Goal: Navigation & Orientation: Find specific page/section

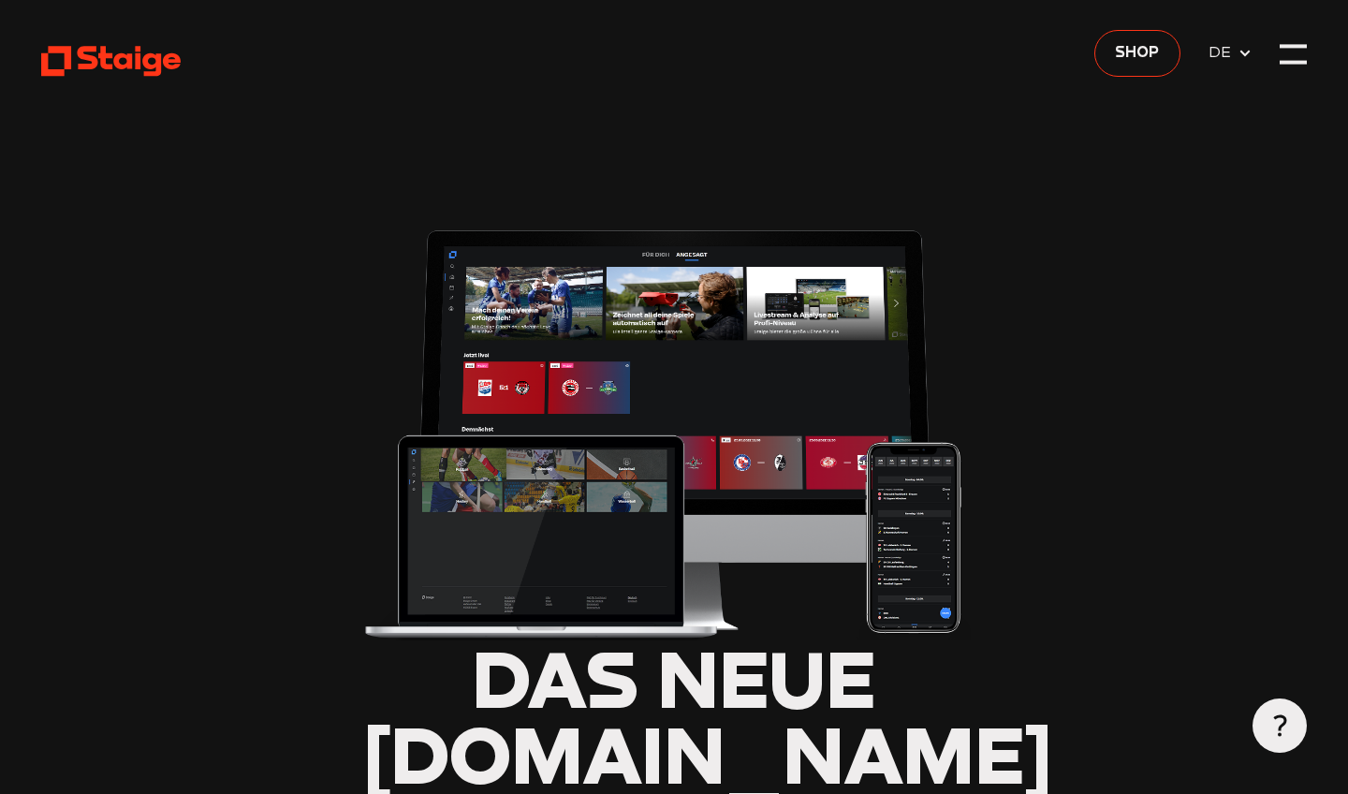
type input "0.8"
click at [1300, 53] on div at bounding box center [1293, 54] width 27 height 27
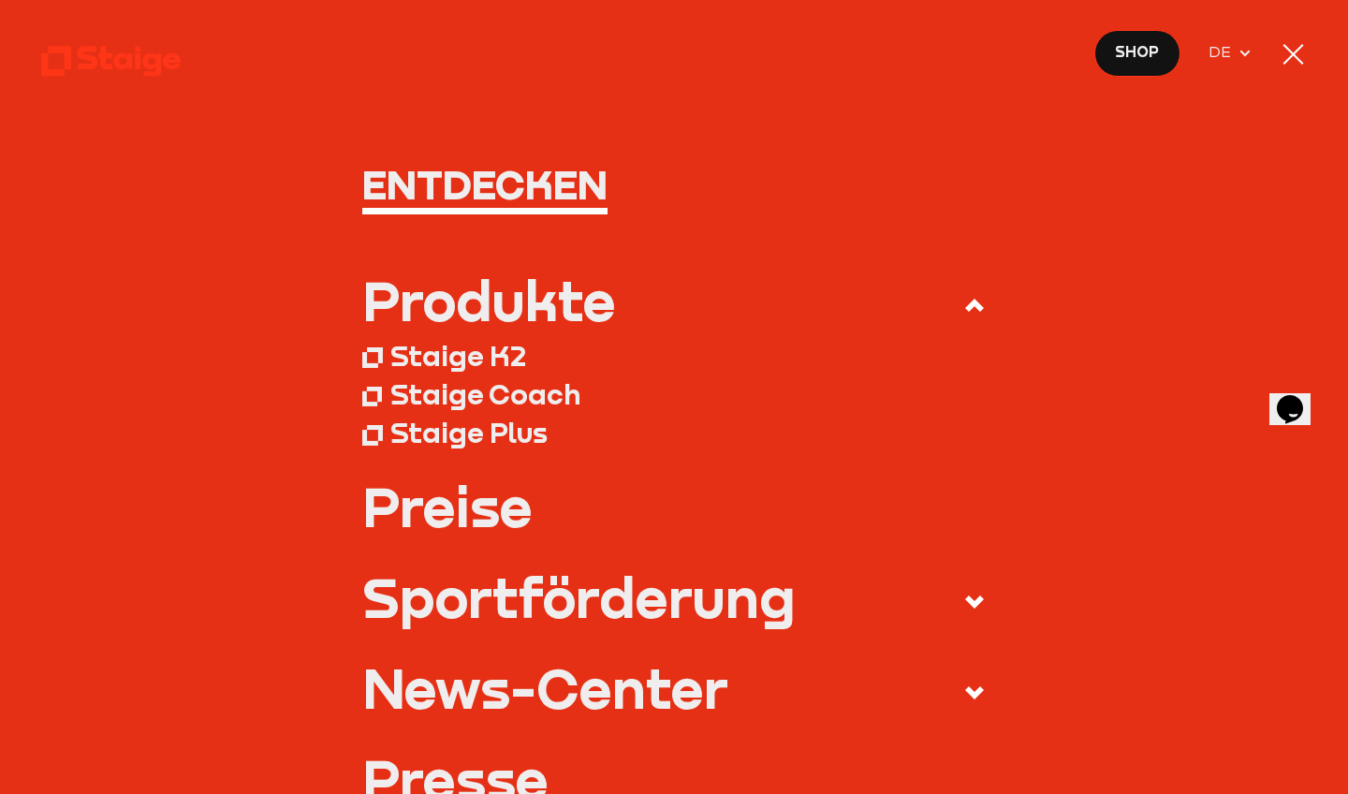
click at [1304, 53] on div at bounding box center [1293, 54] width 27 height 27
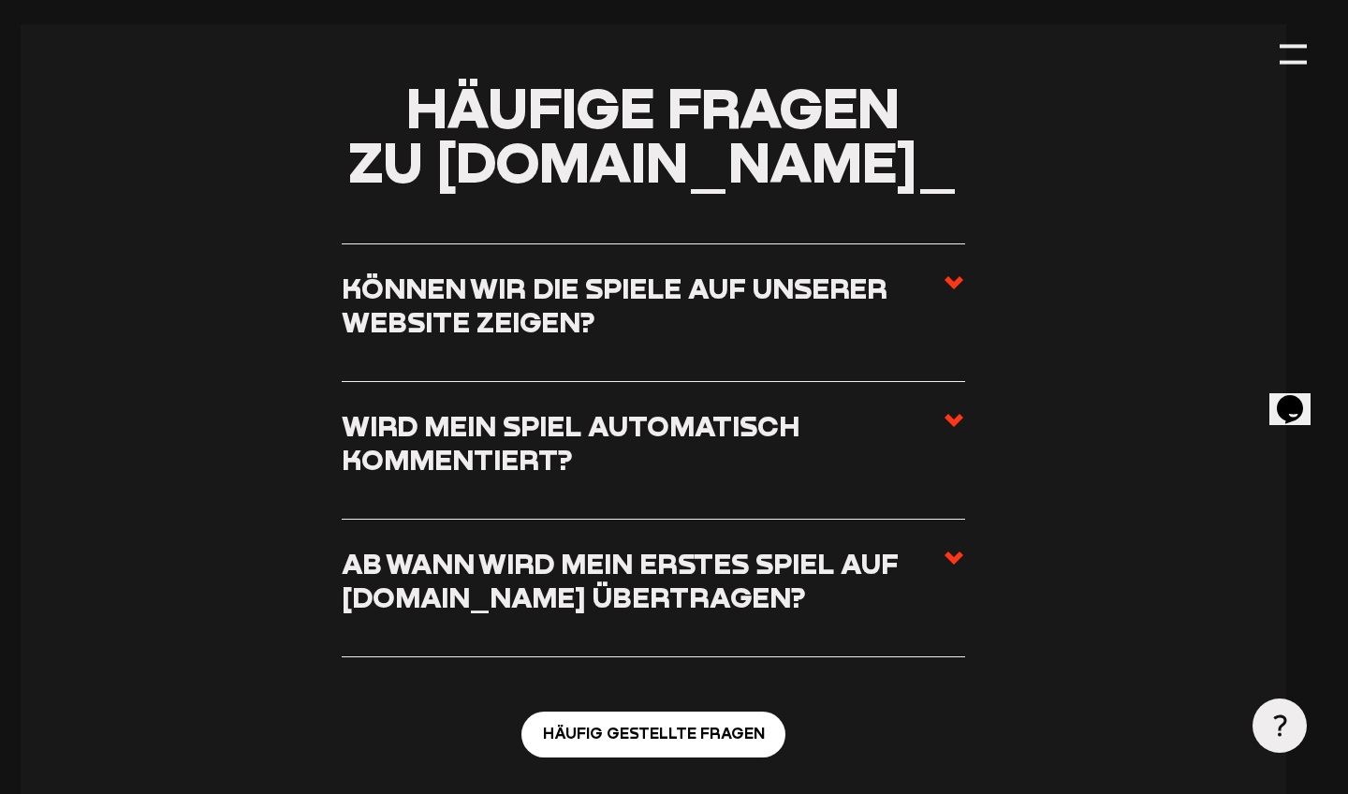
scroll to position [6777, 27]
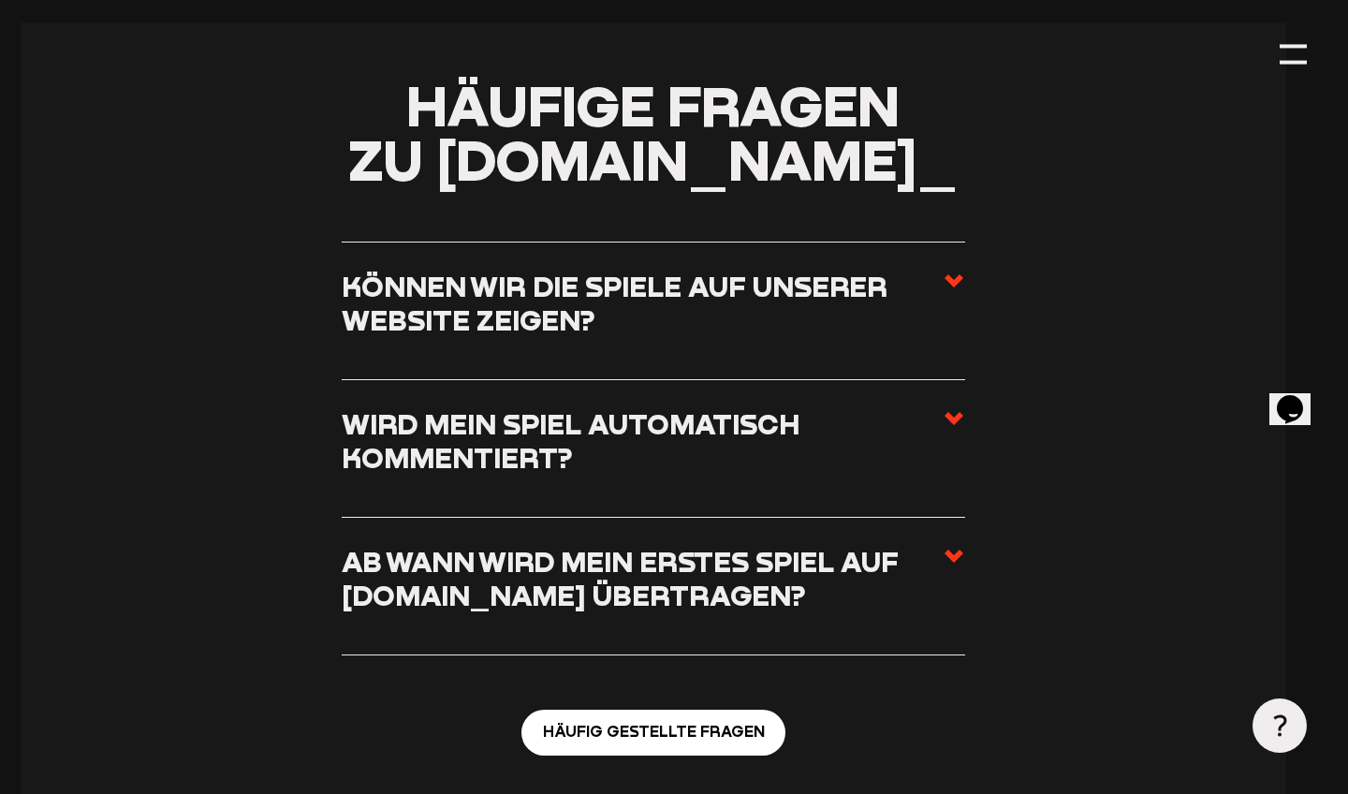
click at [1272, 719] on icon at bounding box center [1280, 726] width 22 height 22
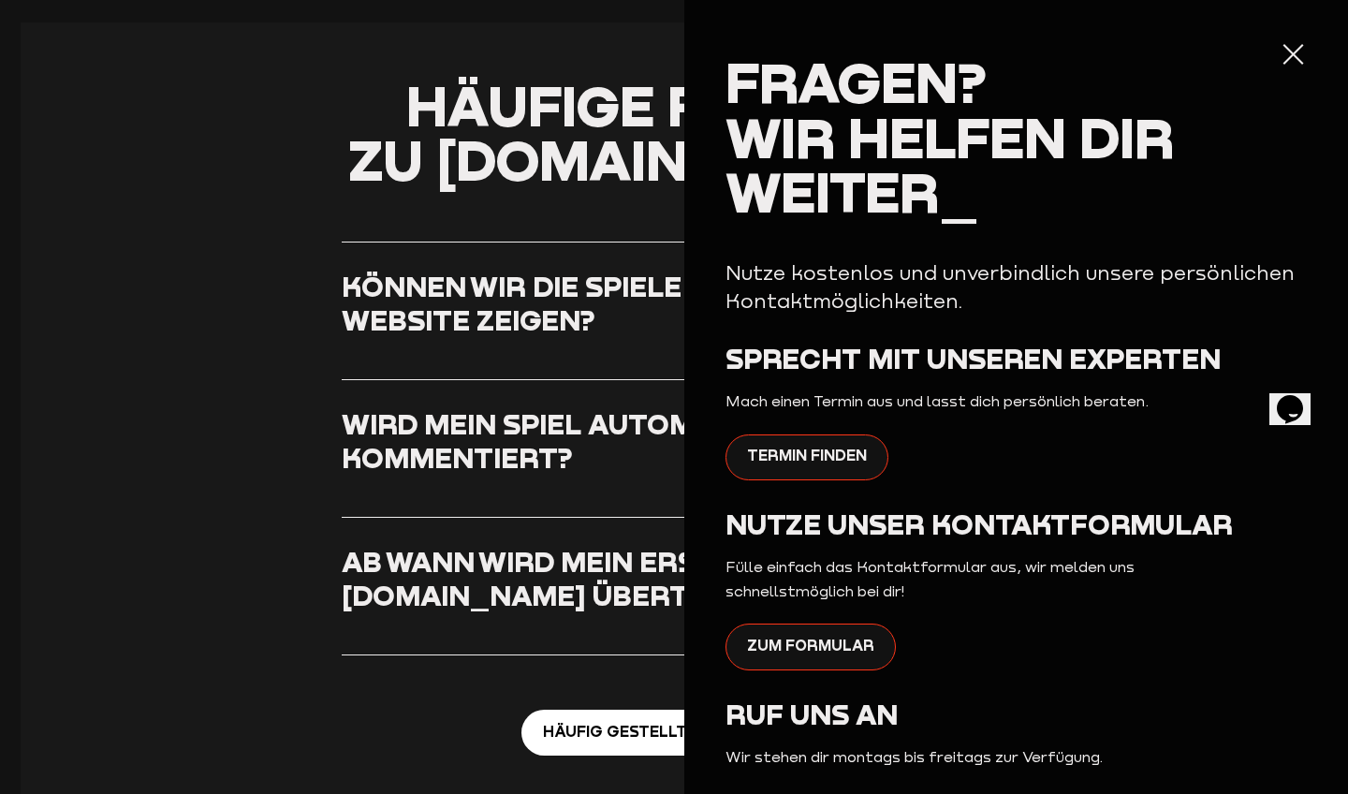
click at [389, 586] on section "Häufige Fragen zu Staige.tv_ Können wir die Spiele auf unserer Website zeigen? …" at bounding box center [654, 430] width 1266 height 816
click at [1288, 52] on div at bounding box center [1293, 54] width 27 height 27
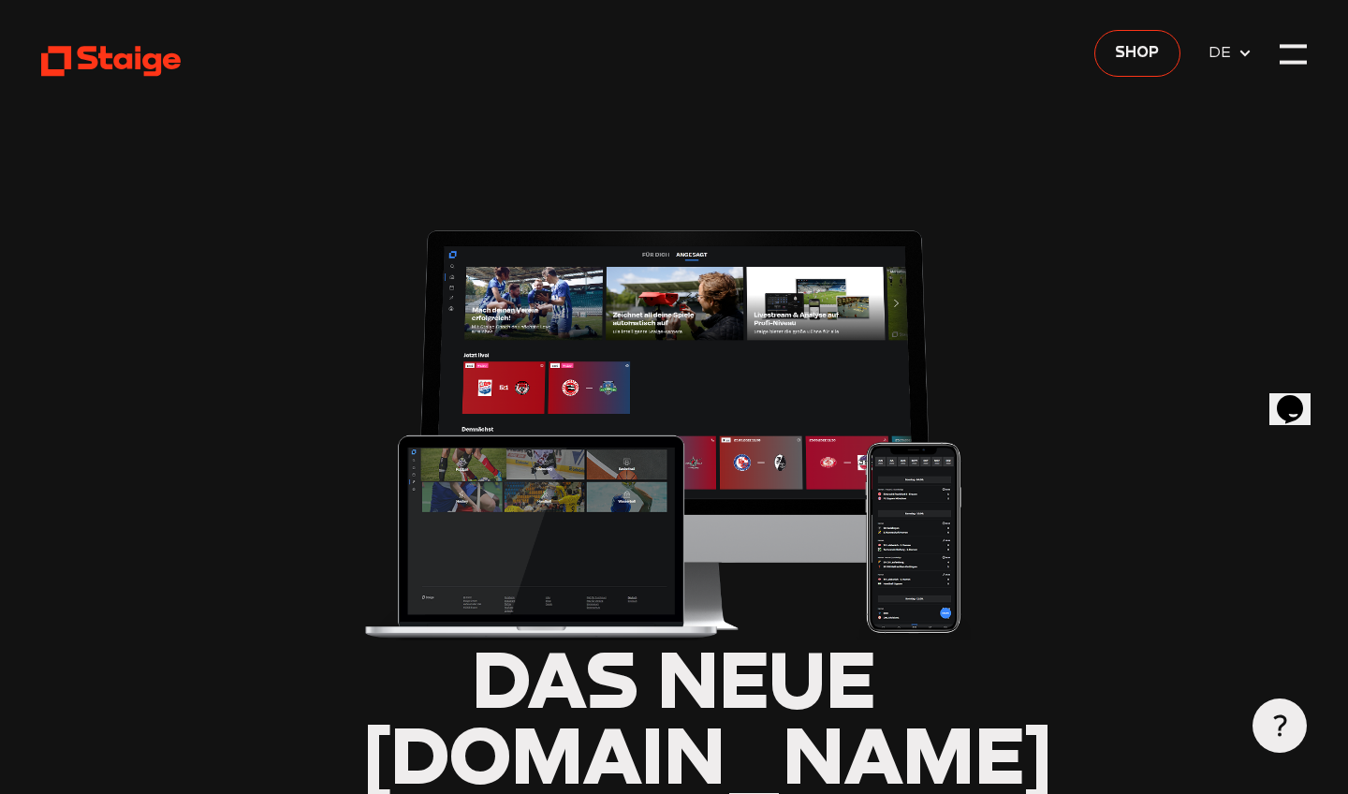
scroll to position [0, 0]
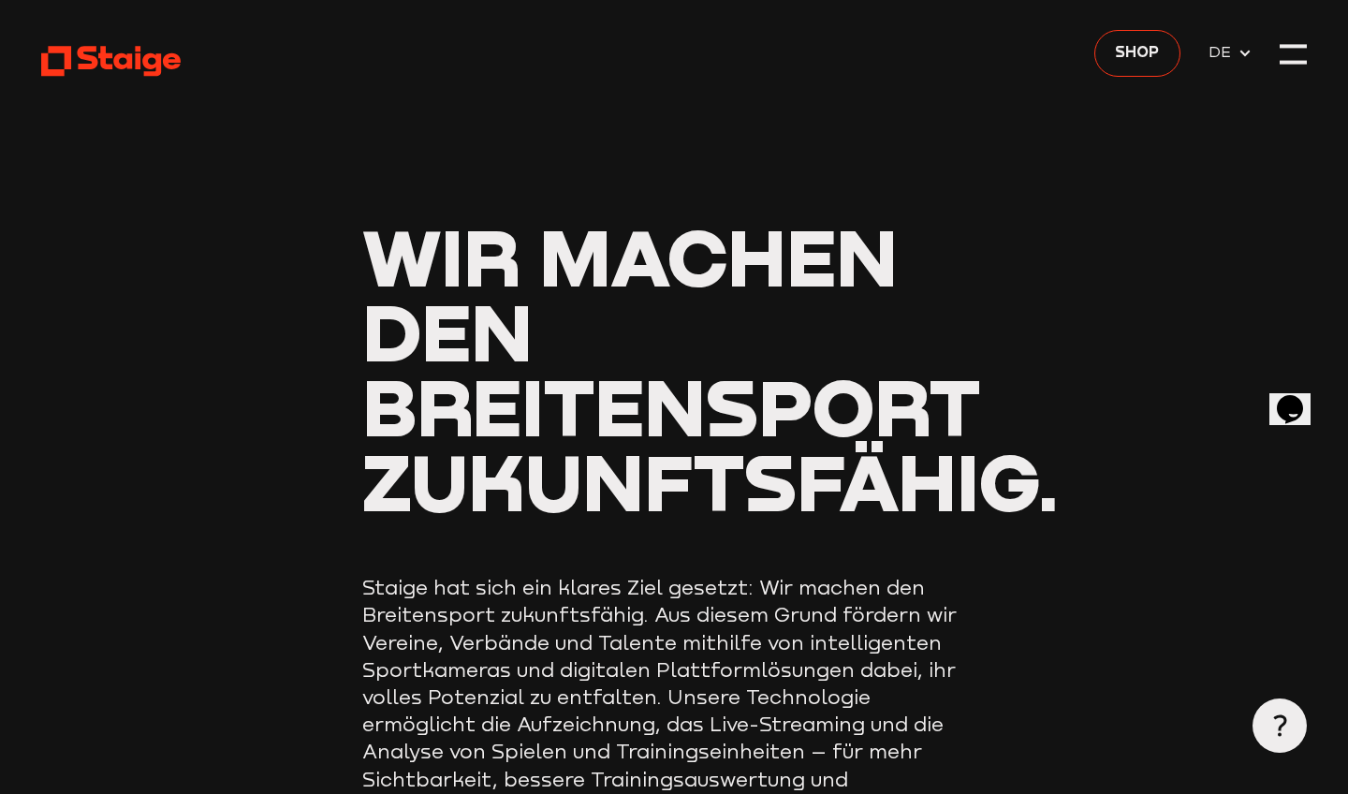
click at [1240, 50] on icon at bounding box center [1245, 53] width 15 height 15
click at [1304, 52] on div at bounding box center [1293, 54] width 27 height 27
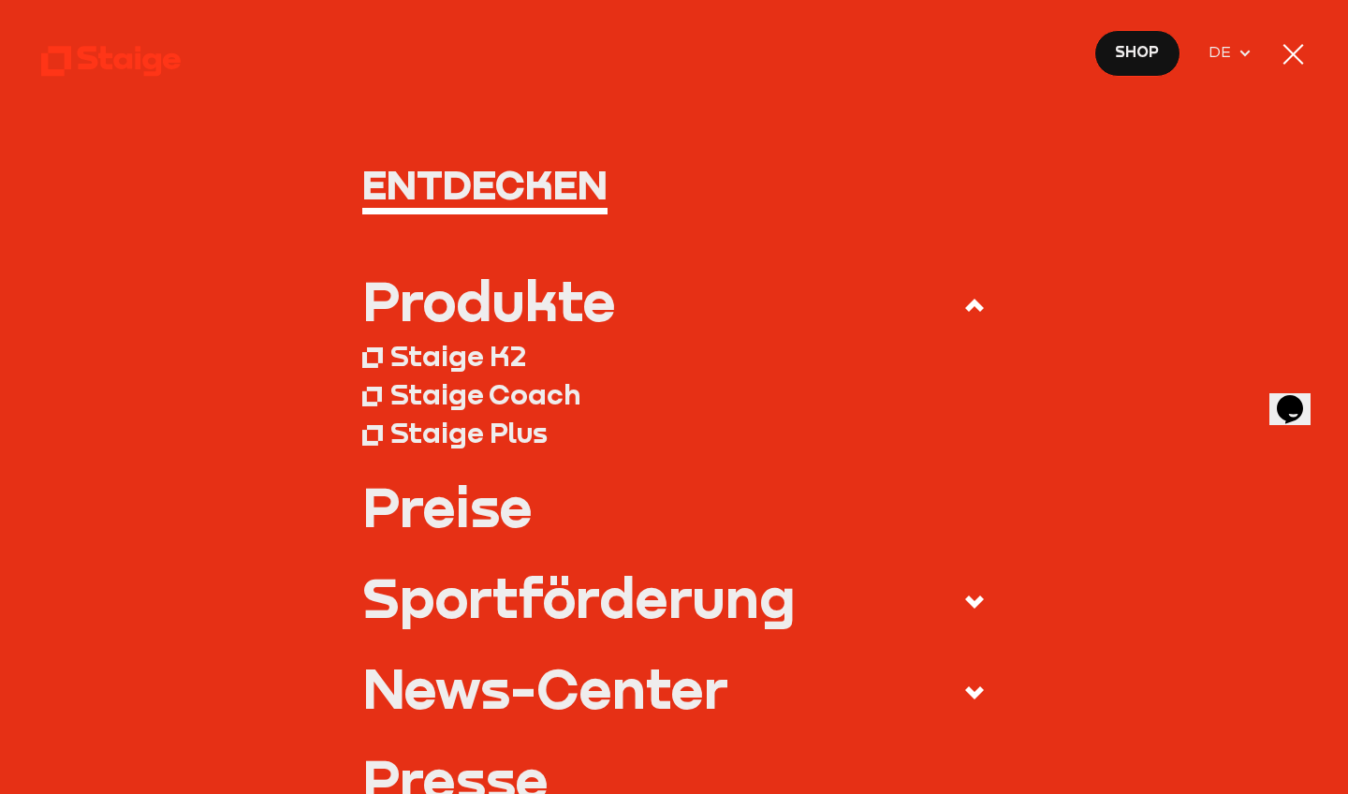
click at [461, 354] on div "Staige K2" at bounding box center [458, 356] width 136 height 35
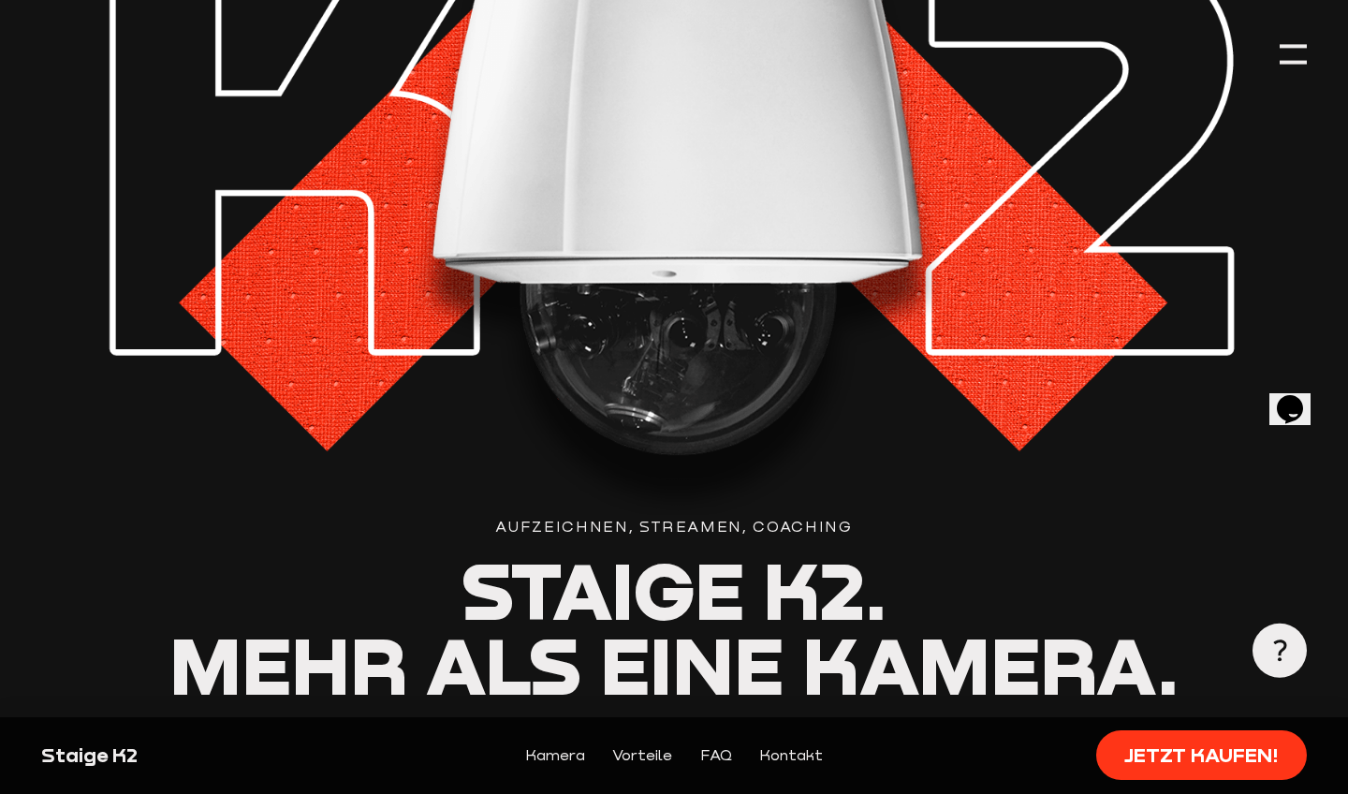
scroll to position [95, 0]
